Goal: Task Accomplishment & Management: Use online tool/utility

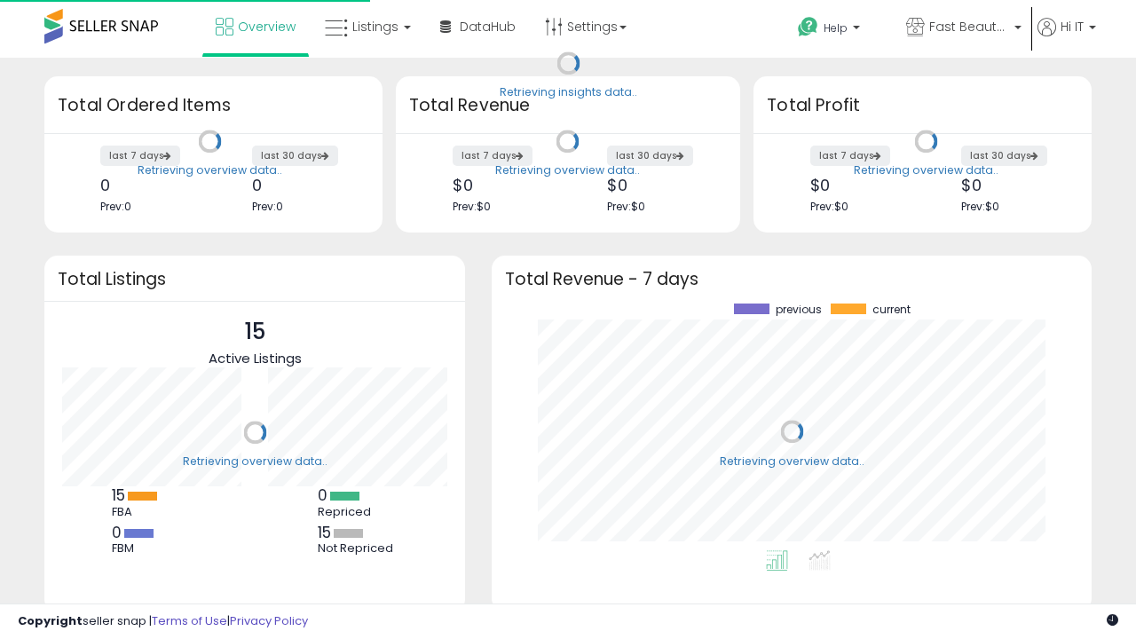
scroll to position [247, 564]
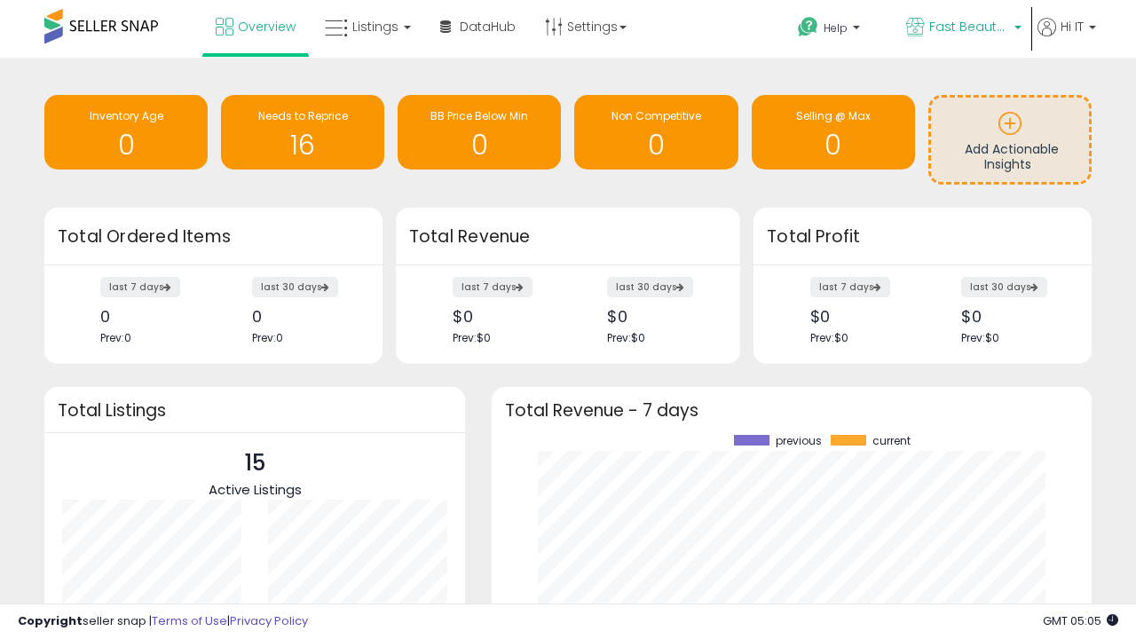
click at [962, 28] on span "Fast Beauty ([GEOGRAPHIC_DATA])" at bounding box center [969, 27] width 80 height 18
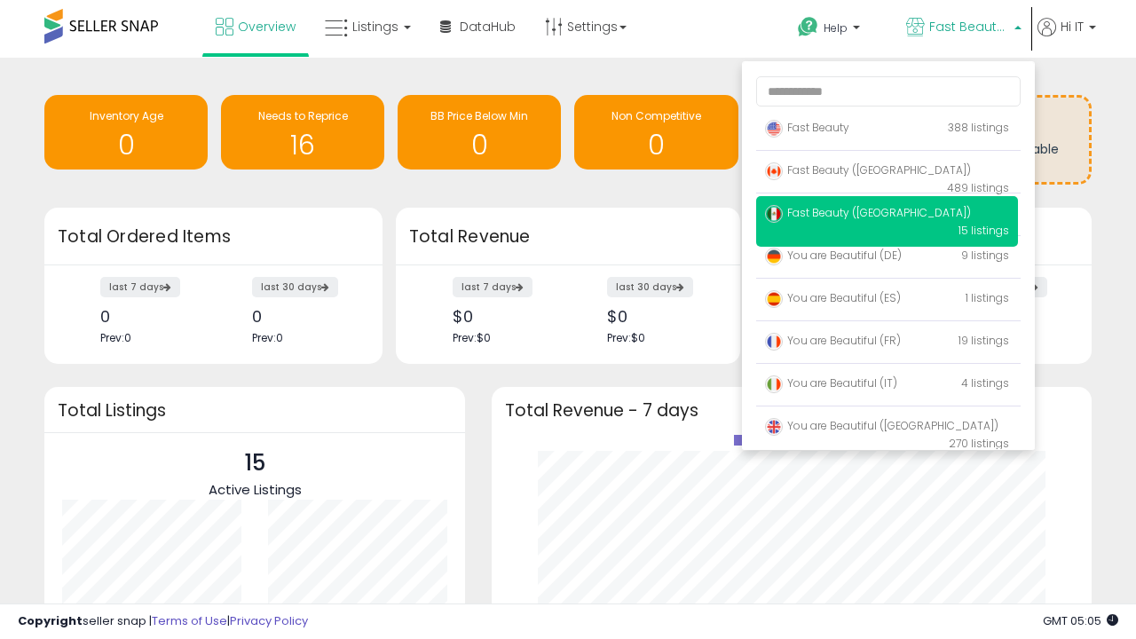
click at [886, 173] on span "Fast Beauty ([GEOGRAPHIC_DATA])" at bounding box center [868, 169] width 206 height 15
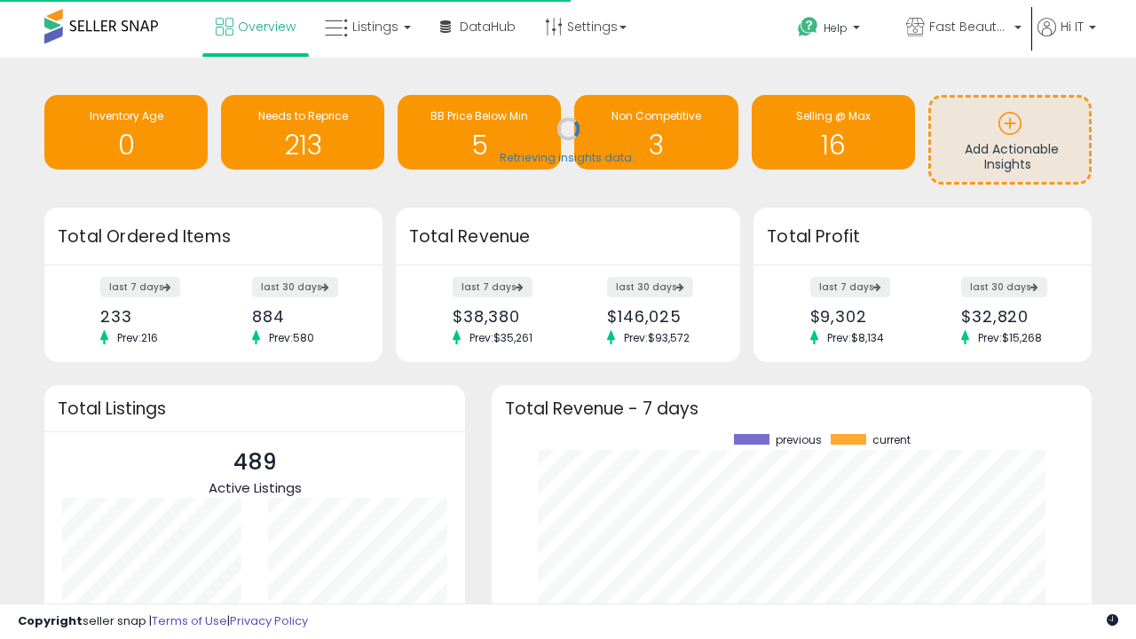
scroll to position [247, 564]
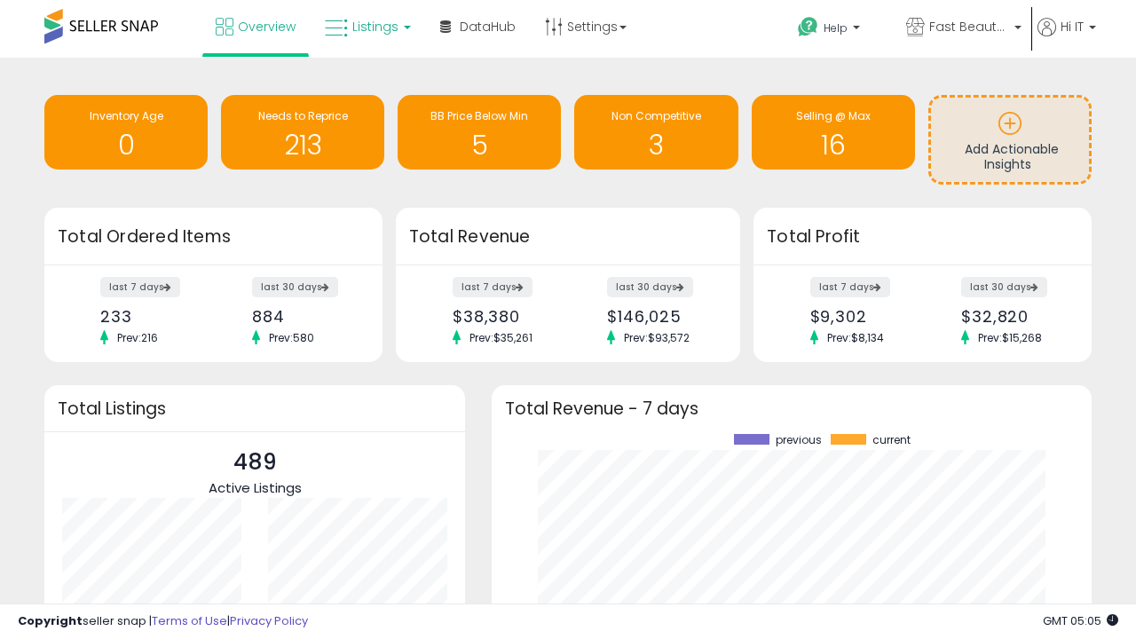
click at [365, 27] on span "Listings" at bounding box center [375, 27] width 46 height 18
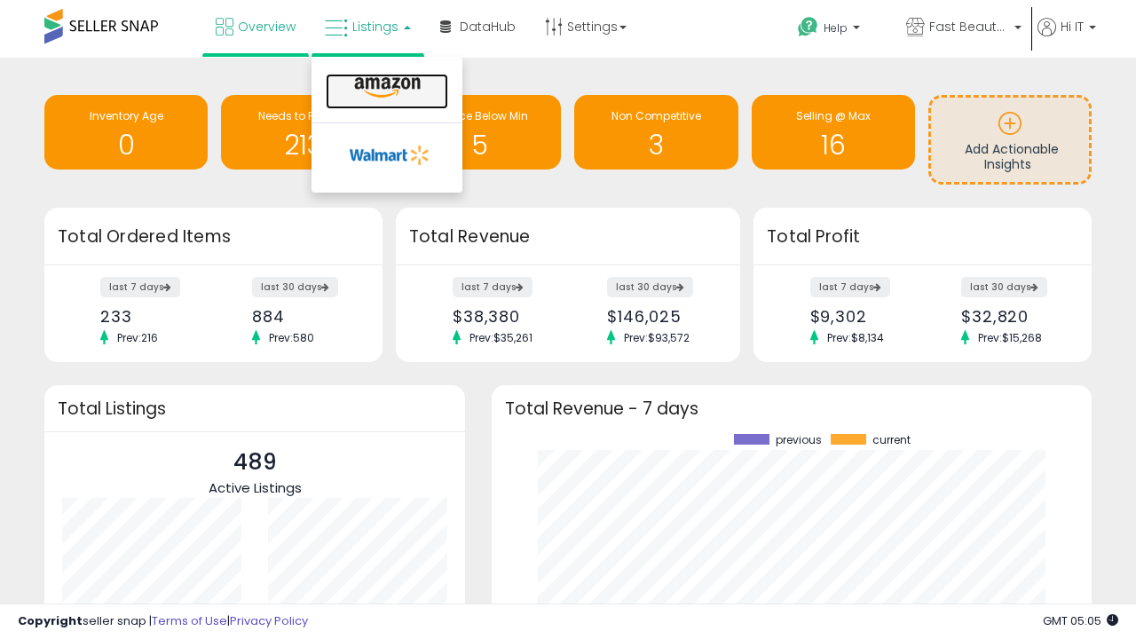
click at [385, 88] on icon at bounding box center [387, 87] width 77 height 23
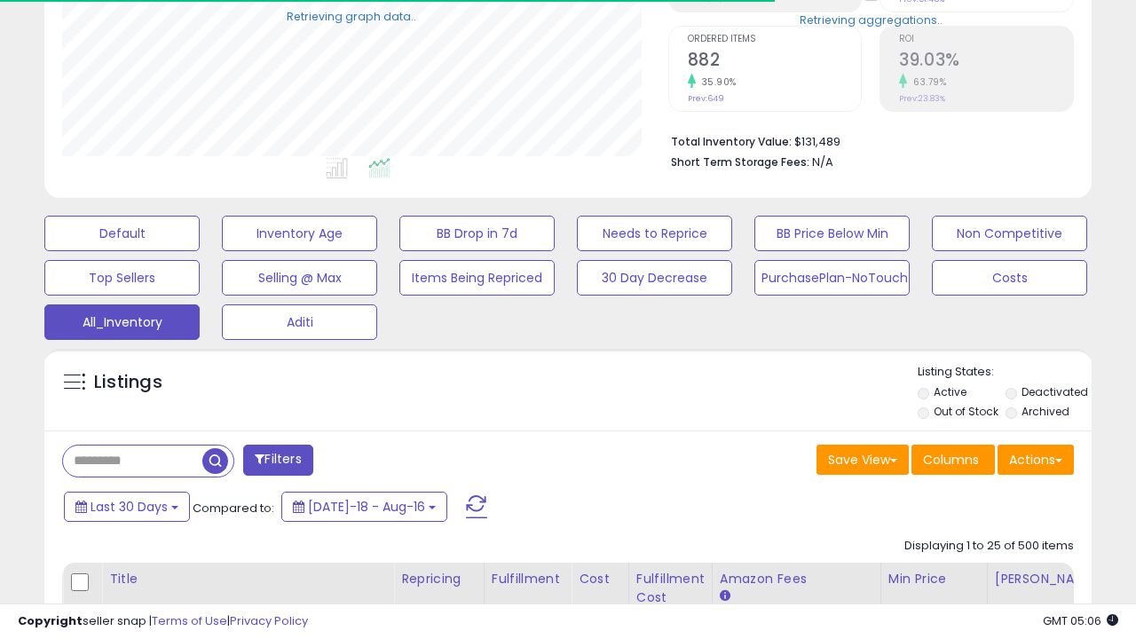
scroll to position [364, 605]
click at [126, 505] on span "Last 30 Days" at bounding box center [128, 507] width 77 height 18
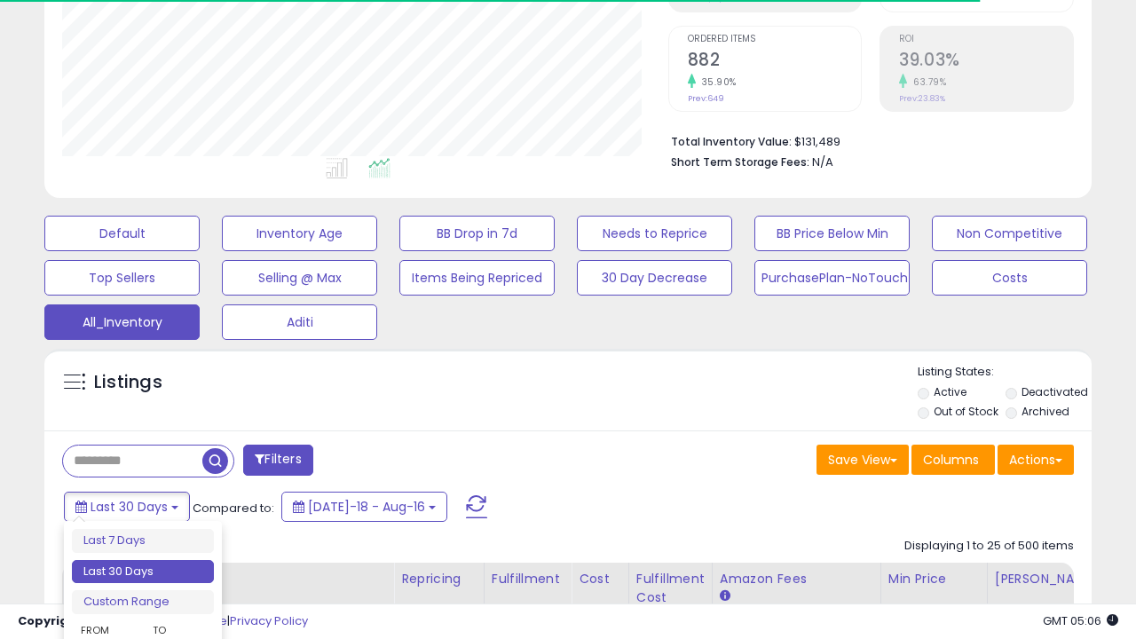
click at [143, 571] on li "Last 30 Days" at bounding box center [143, 572] width 142 height 24
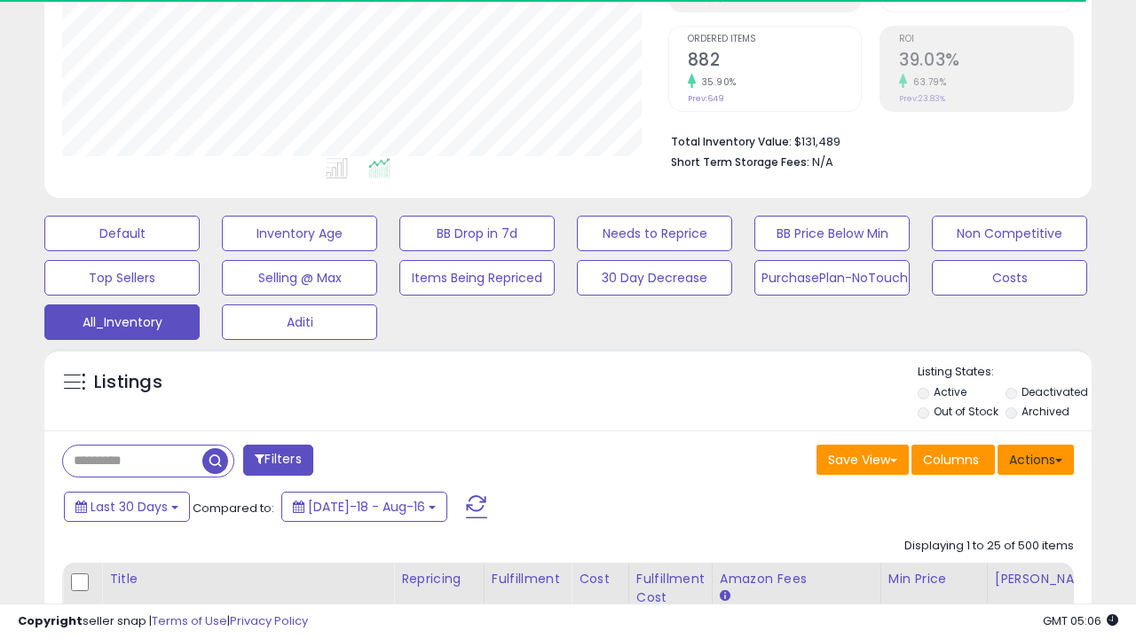
click at [1035, 458] on button "Actions" at bounding box center [1035, 459] width 76 height 30
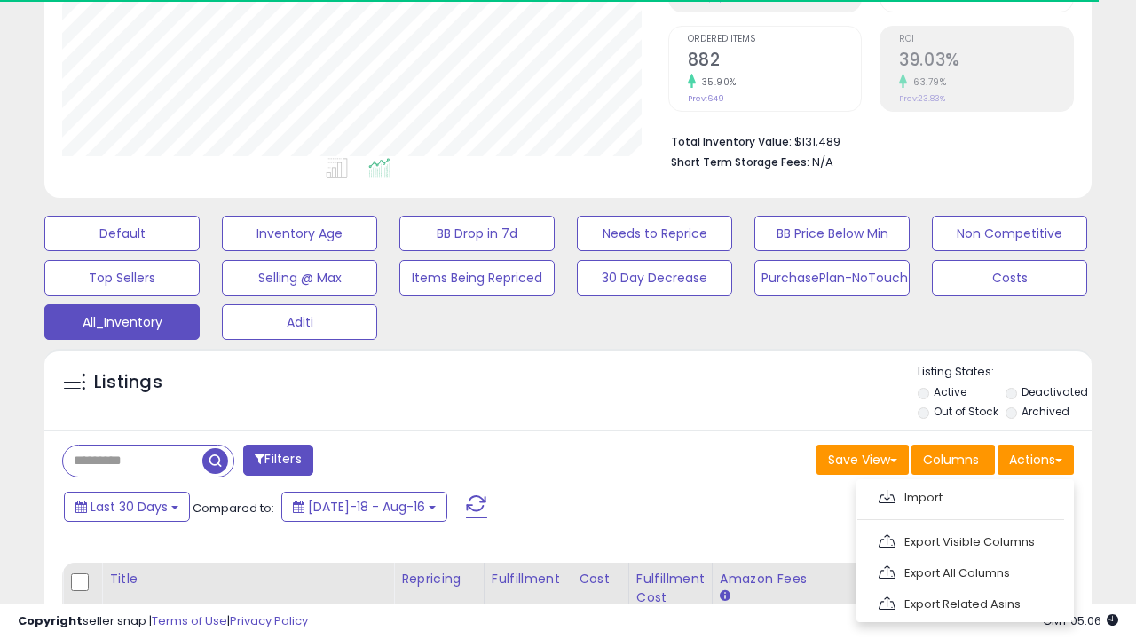
click at [963, 570] on link "Export All Columns" at bounding box center [963, 573] width 194 height 28
